Goal: Task Accomplishment & Management: Manage account settings

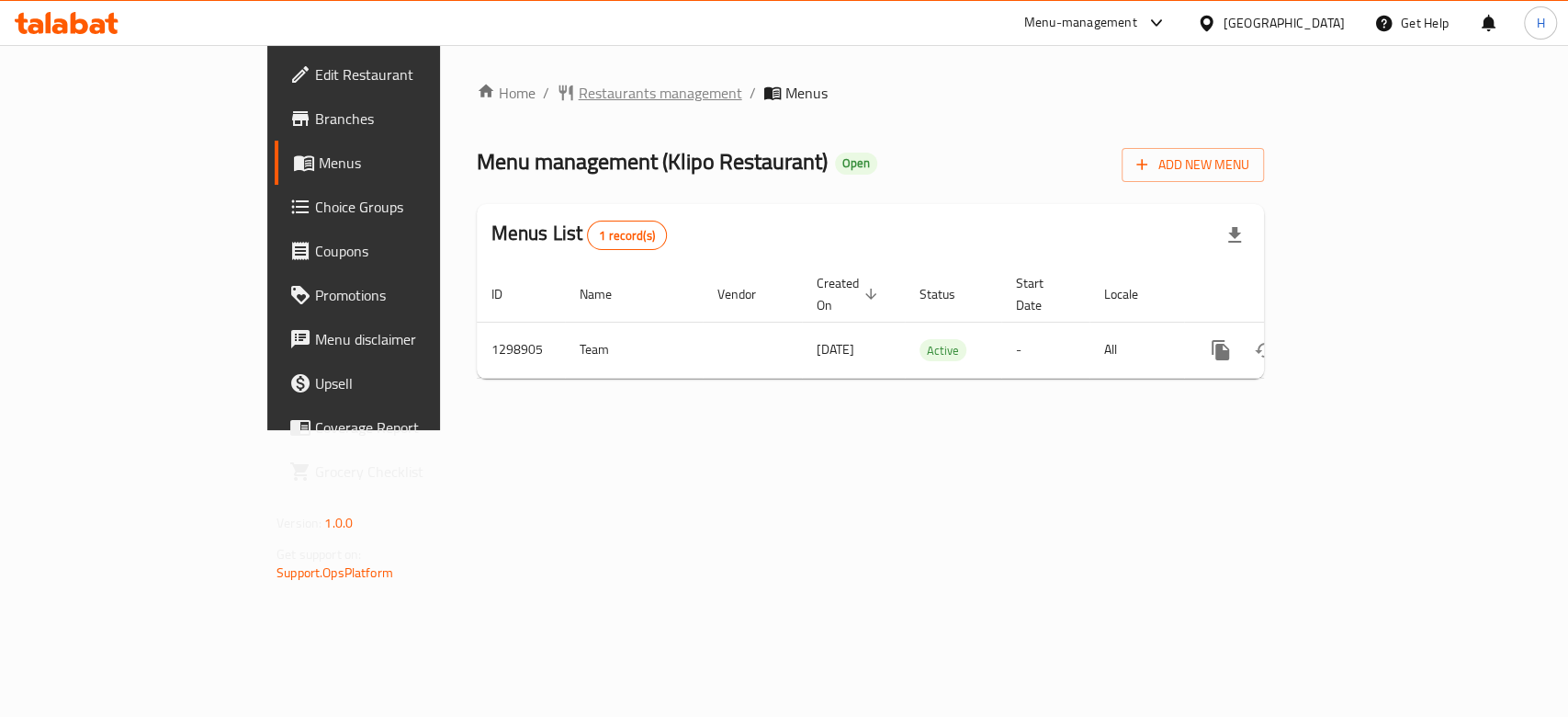
click at [579, 83] on span "Restaurants management" at bounding box center [661, 93] width 164 height 22
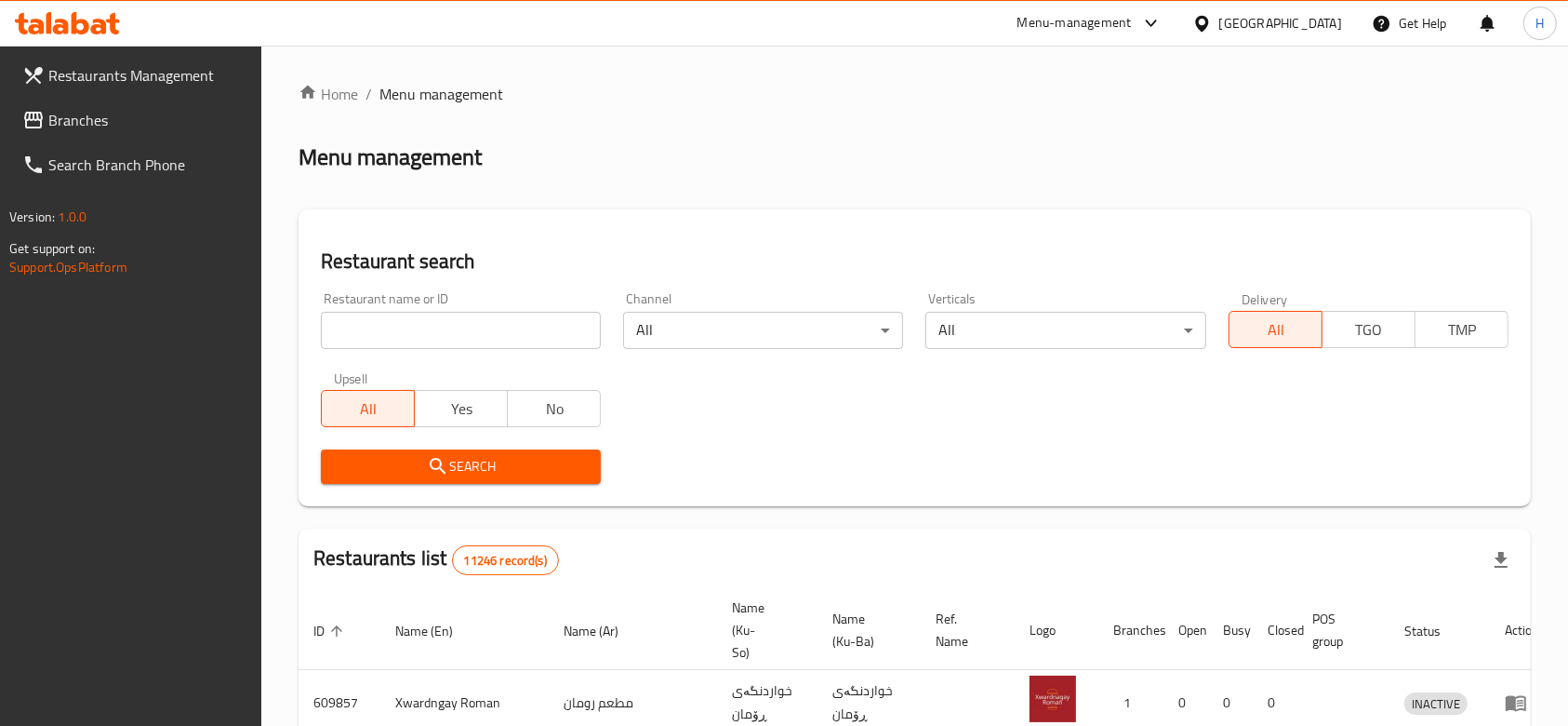
click at [431, 337] on input "search" at bounding box center [461, 331] width 280 height 37
paste input "Barista cake and ice cream"
click at [466, 476] on span "Search" at bounding box center [461, 467] width 250 height 23
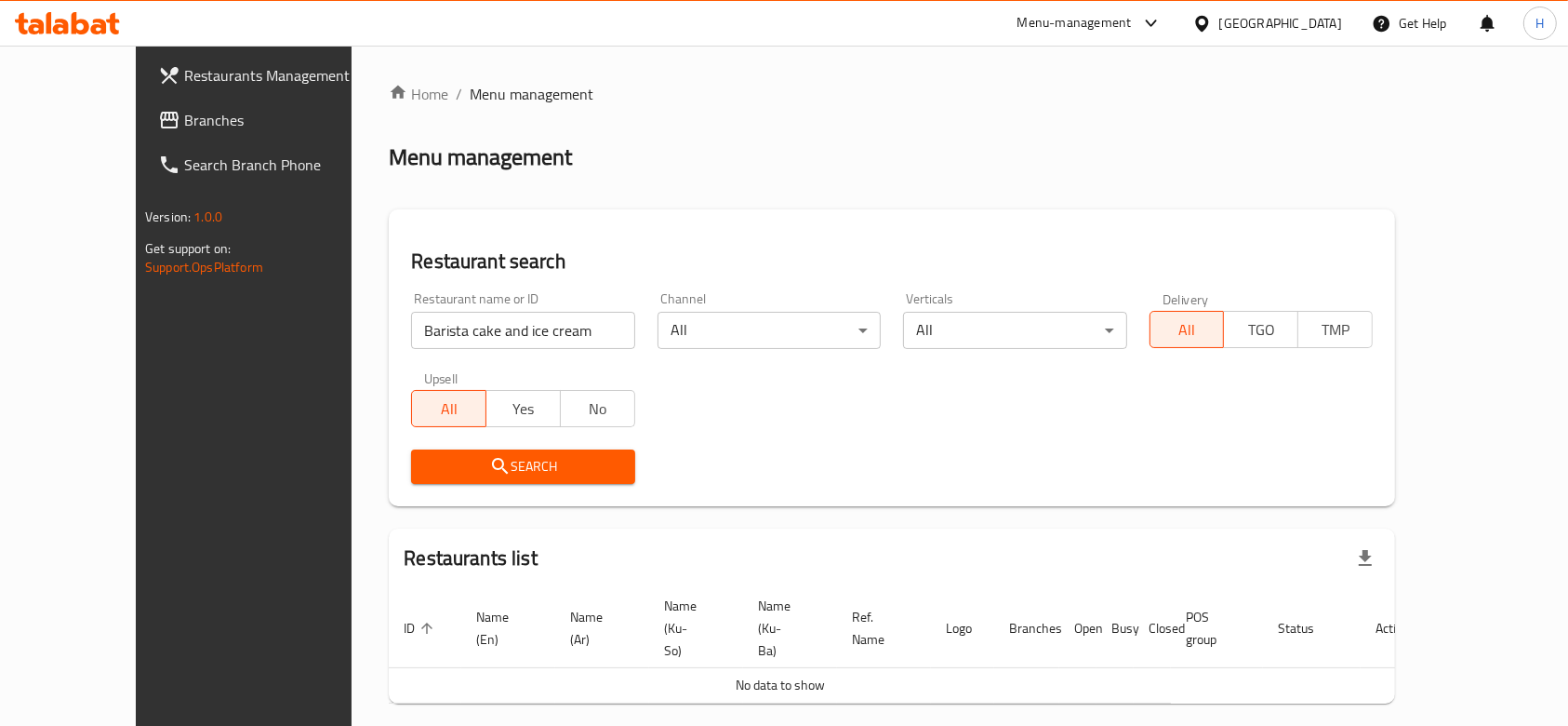
scroll to position [34, 0]
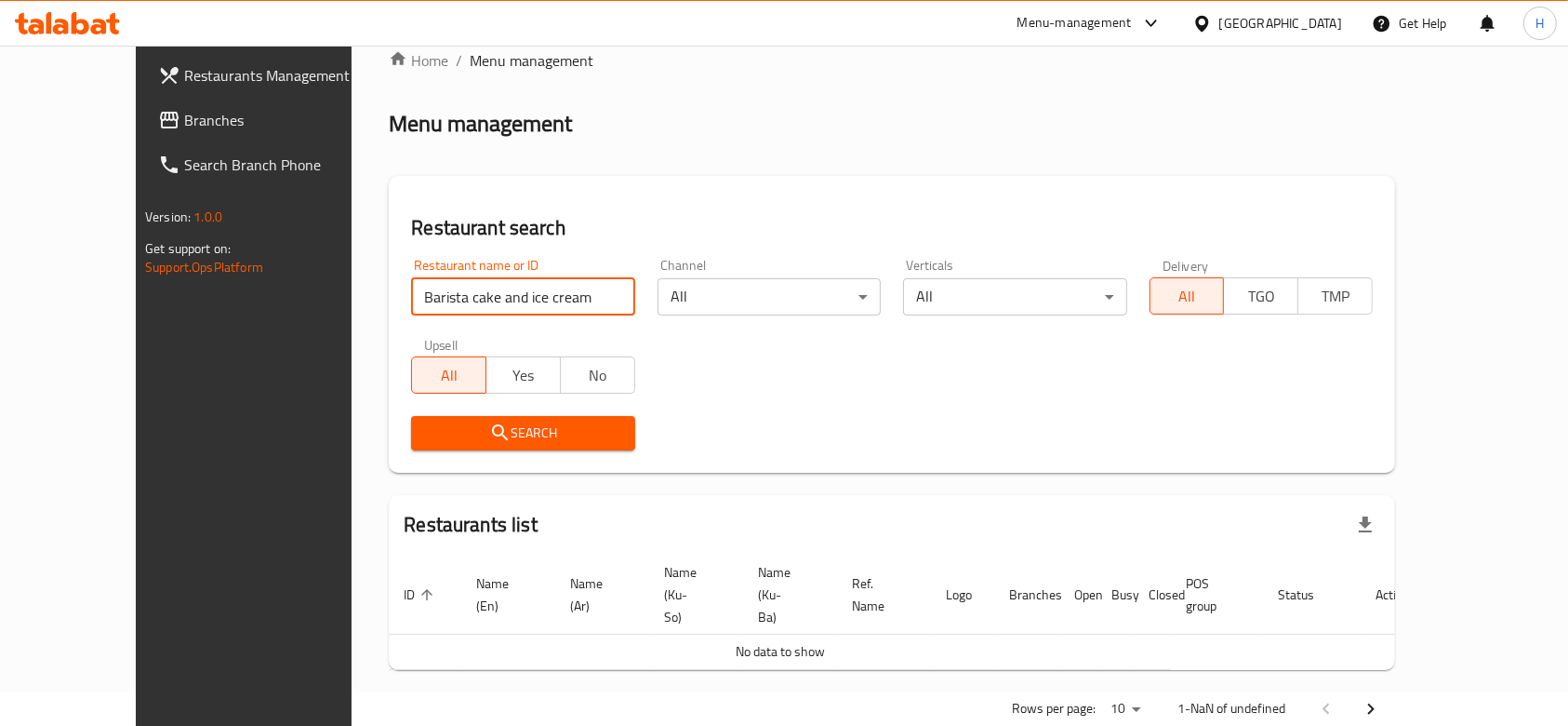
click at [556, 306] on input "Barista cake and ice cream" at bounding box center [523, 297] width 223 height 37
type input "Barista cake and ice crea"
click button "Search" at bounding box center [523, 433] width 223 height 35
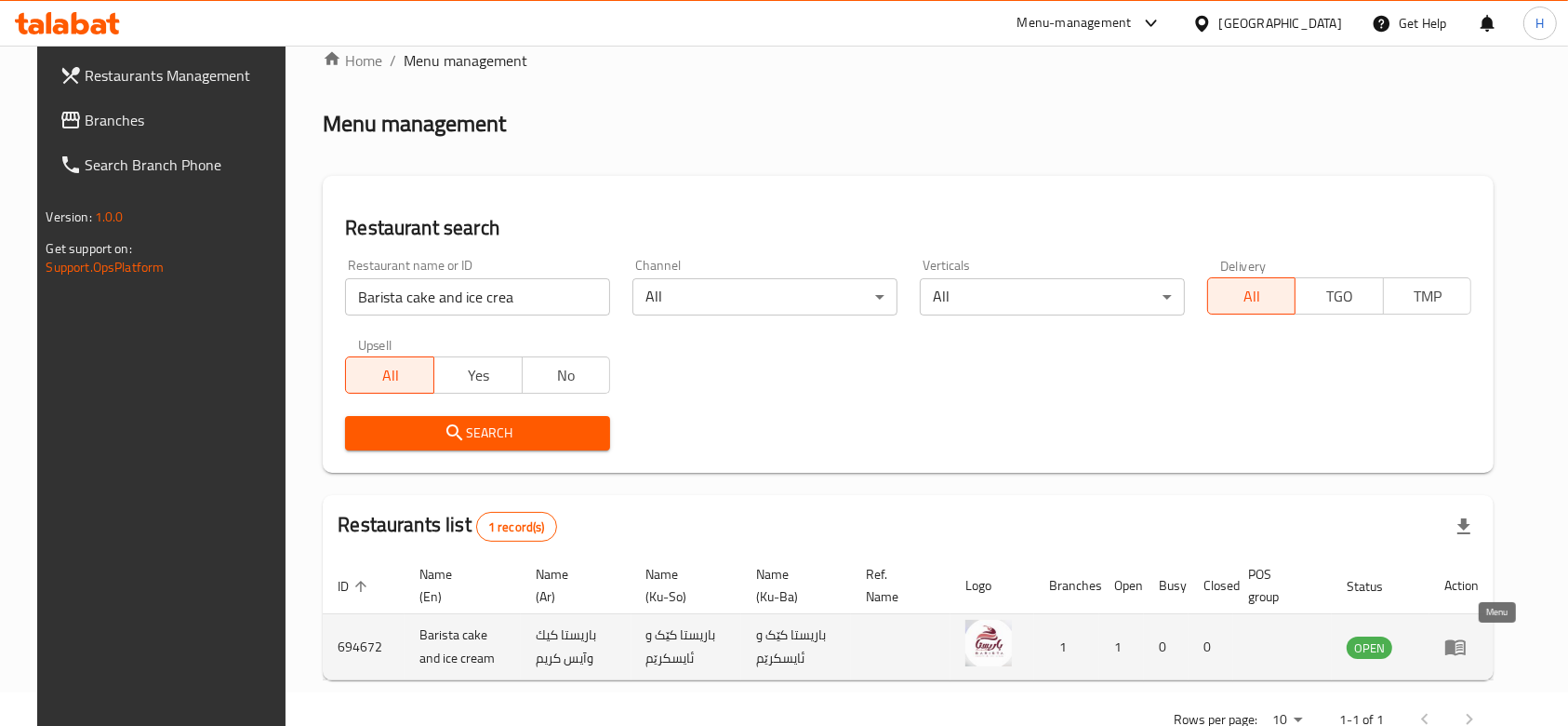
click at [1466, 646] on icon "enhanced table" at bounding box center [1456, 647] width 21 height 16
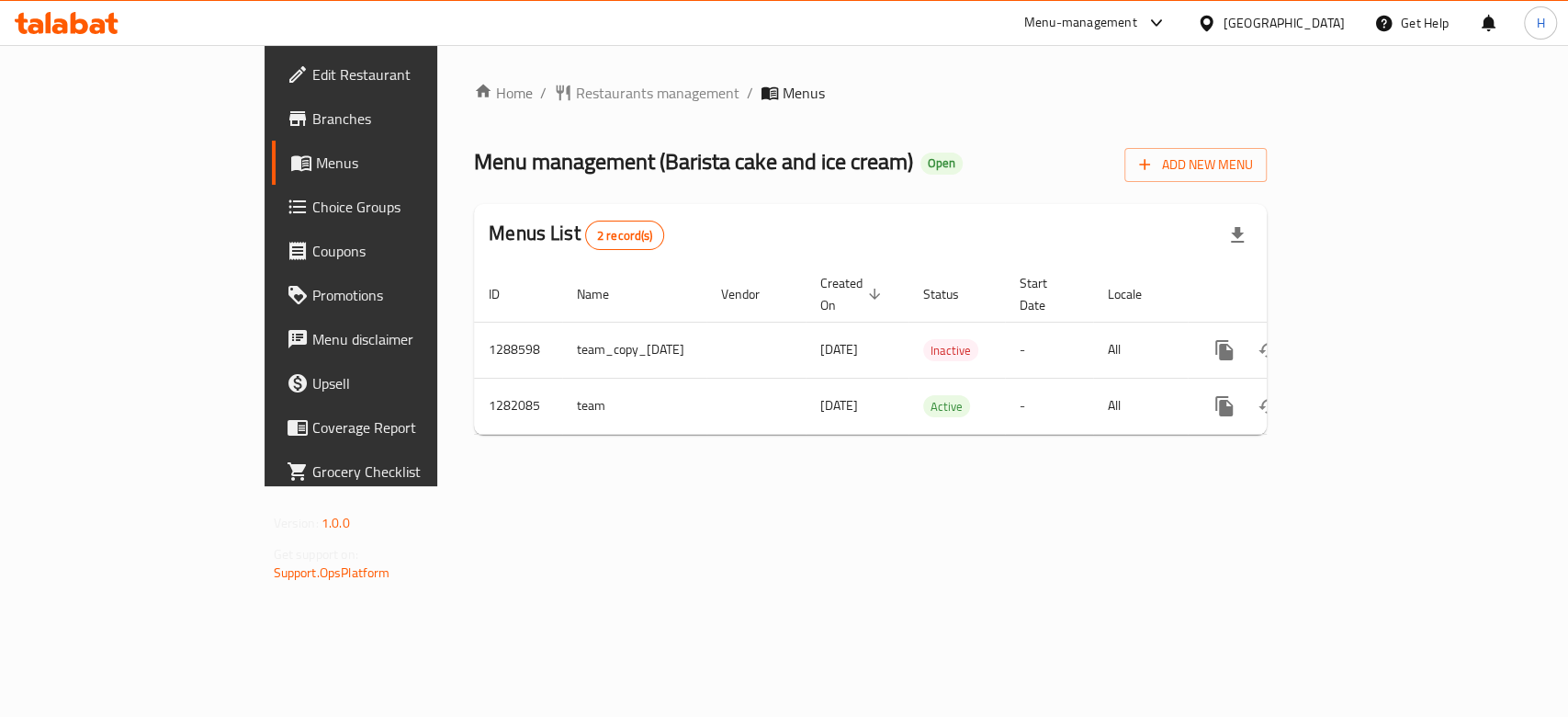
click at [313, 130] on span "Branches" at bounding box center [413, 118] width 200 height 22
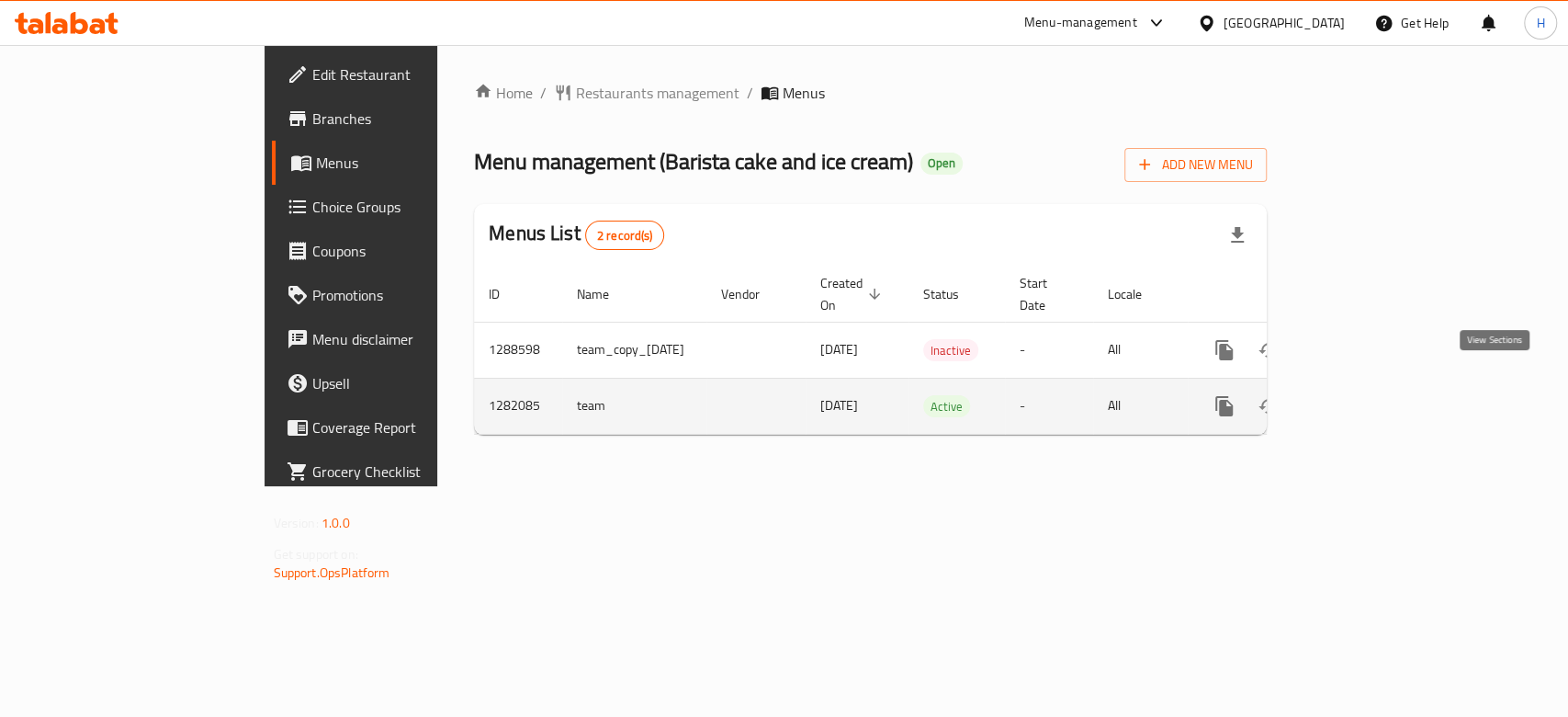
click at [1368, 395] on icon "enhanced table" at bounding box center [1357, 406] width 22 height 22
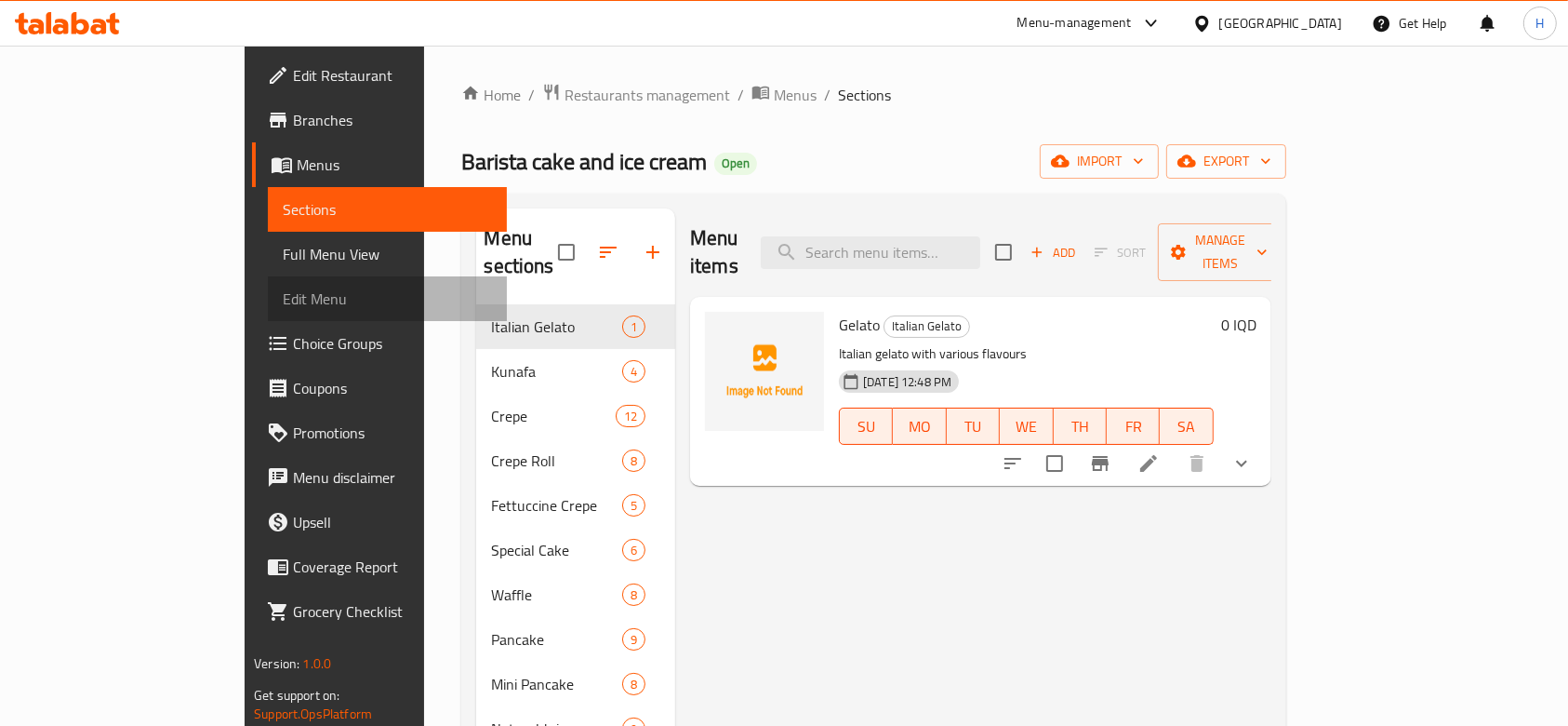
click at [268, 286] on link "Edit Menu" at bounding box center [387, 299] width 239 height 45
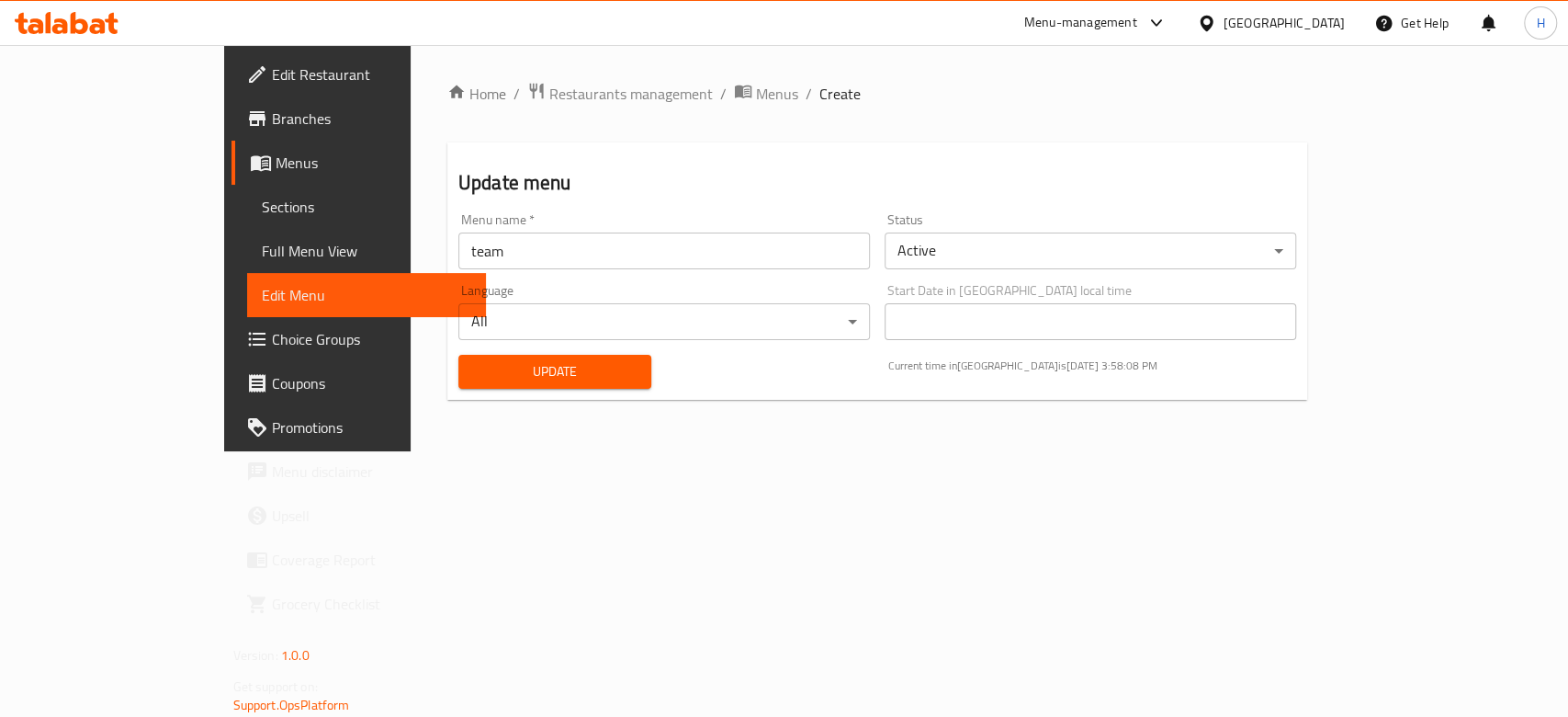
click at [262, 206] on span "Sections" at bounding box center [366, 207] width 209 height 22
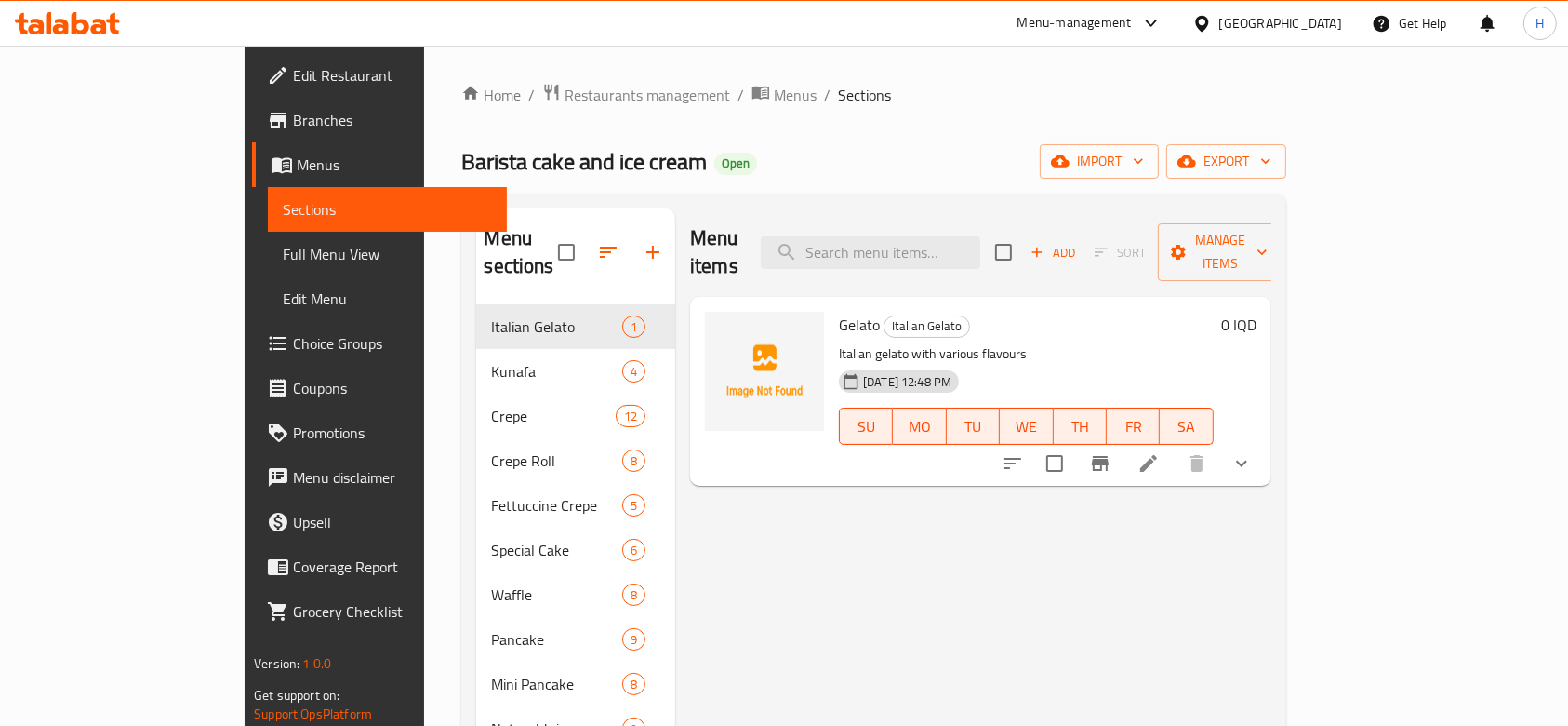
click at [283, 260] on span "Full Menu View" at bounding box center [387, 254] width 209 height 22
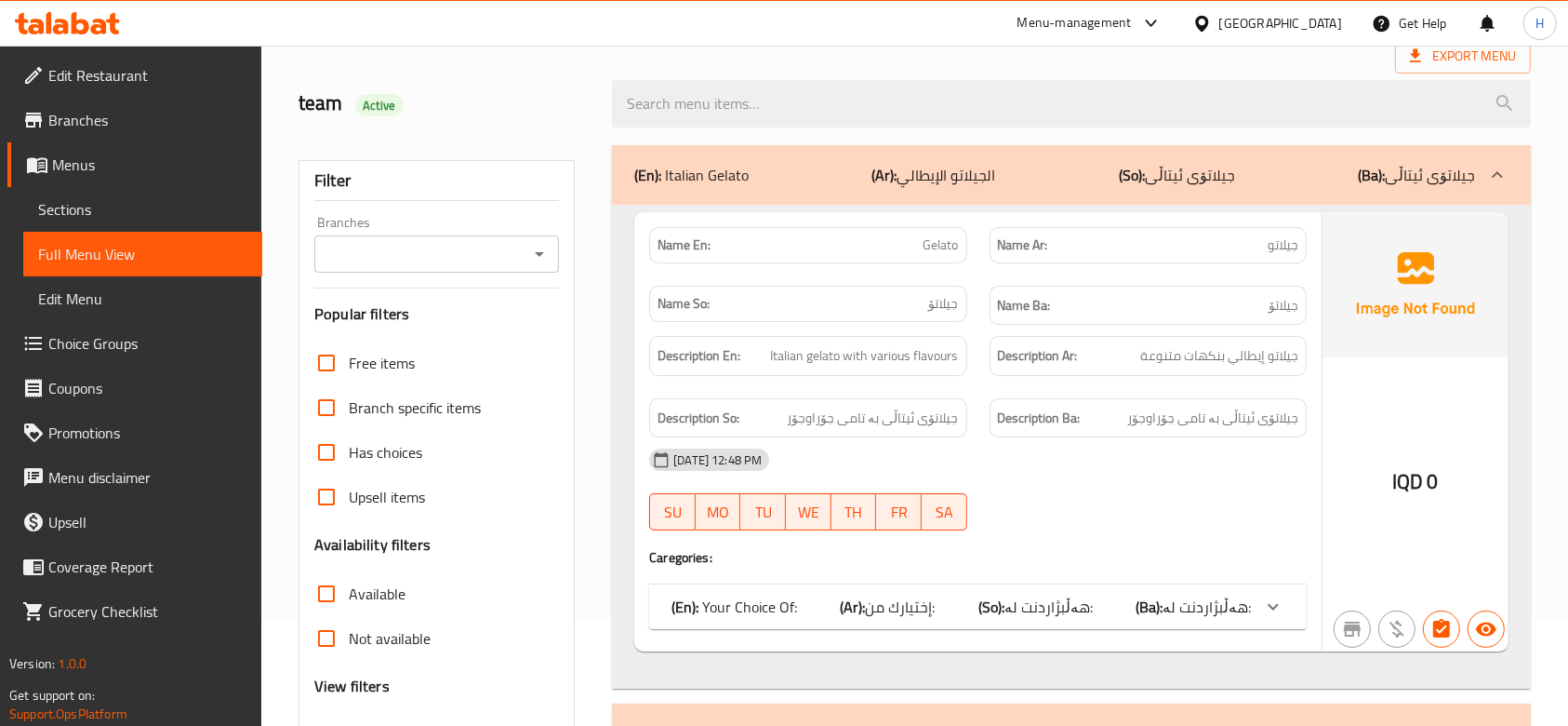
scroll to position [100, 0]
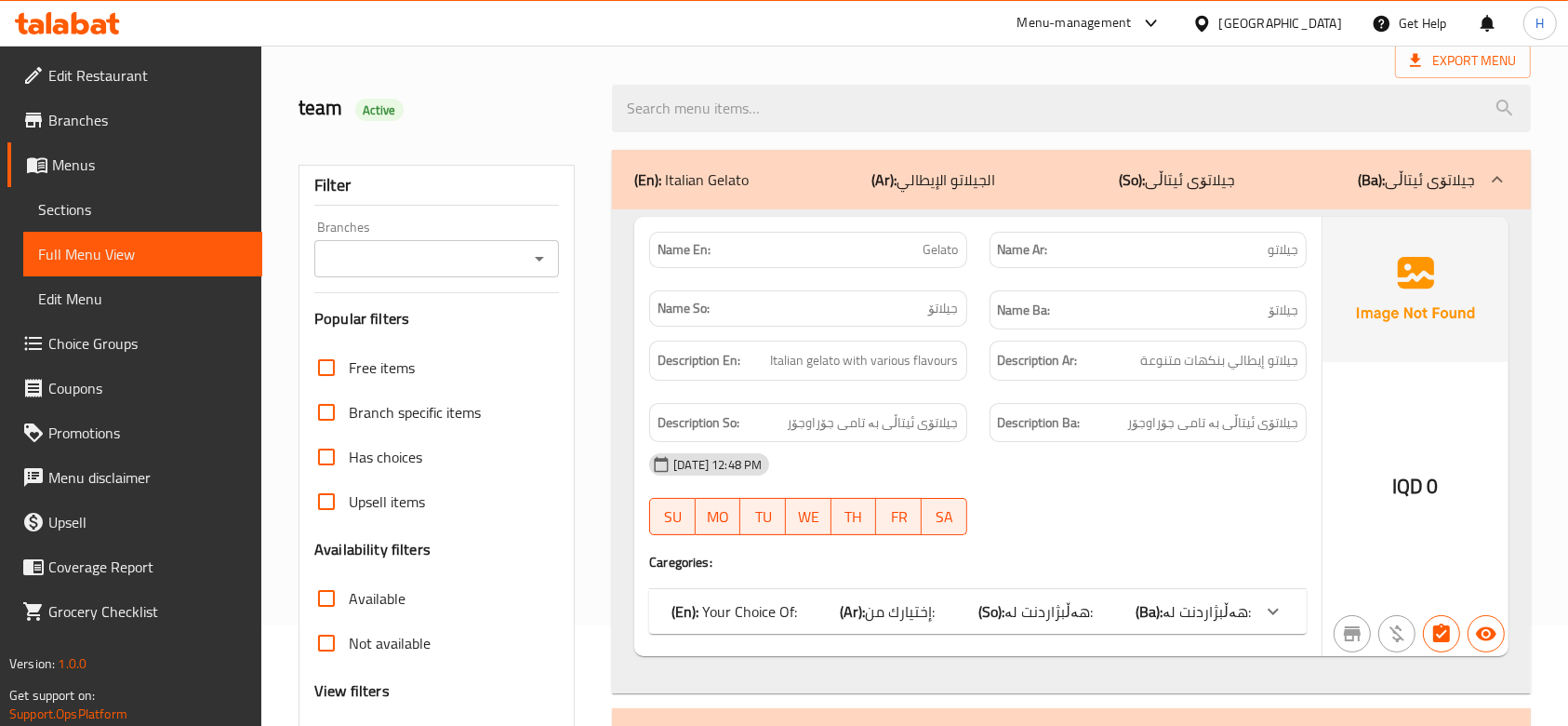
click at [1416, 282] on img at bounding box center [1415, 289] width 186 height 145
click at [70, 215] on span "Sections" at bounding box center [142, 210] width 209 height 22
